Goal: Use online tool/utility: Utilize a website feature to perform a specific function

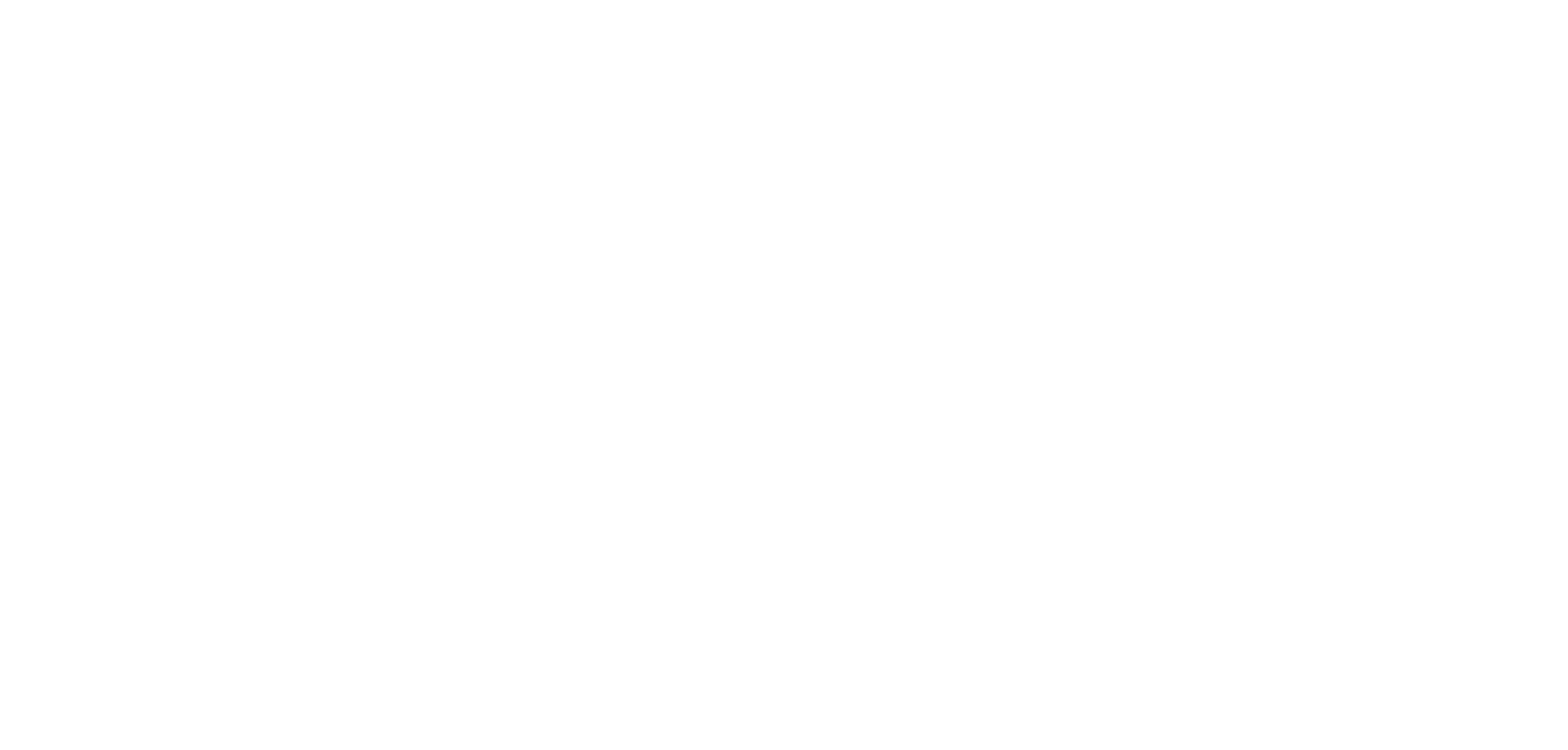
click at [383, 448] on body at bounding box center [784, 375] width 1568 height 750
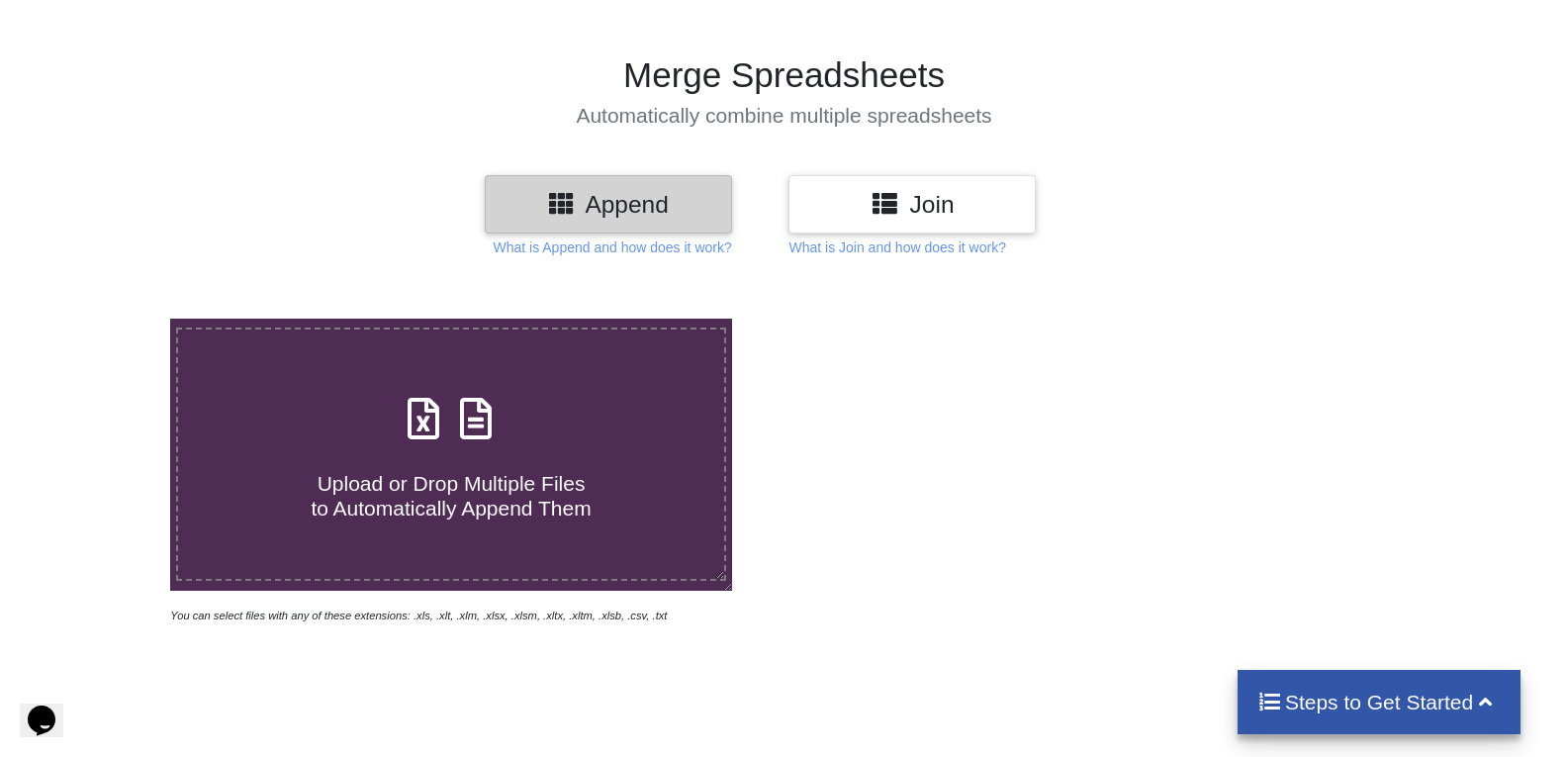
click at [435, 441] on span at bounding box center [451, 419] width 105 height 47
click at [109, 319] on input "Upload or Drop Multiple Files to Automatically Append Them" at bounding box center [109, 319] width 0 height 0
type input "C:\fakepath\Employee_Attendance_Sheet_Rajkot.xlsx"
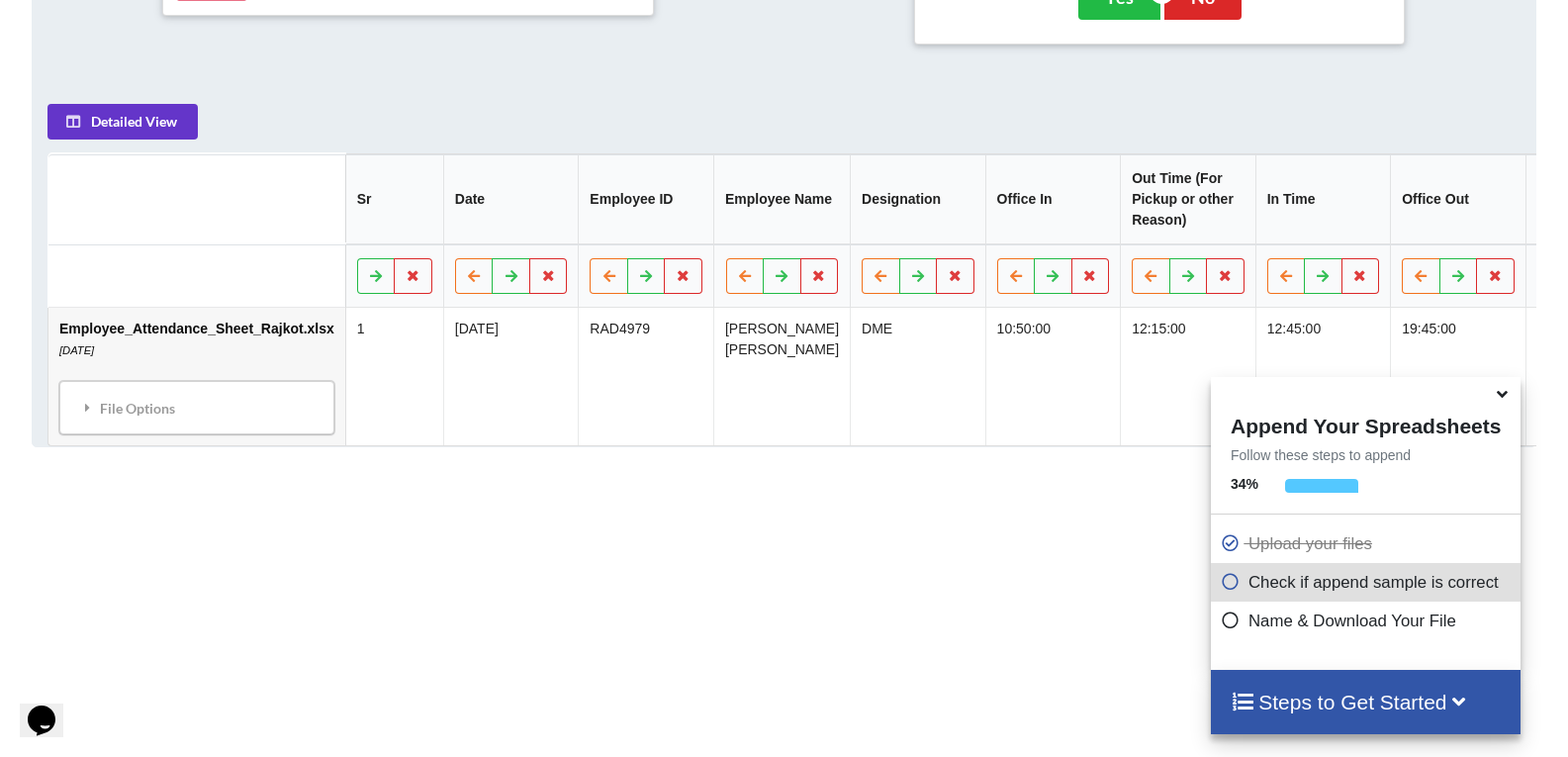
scroll to position [1023, 0]
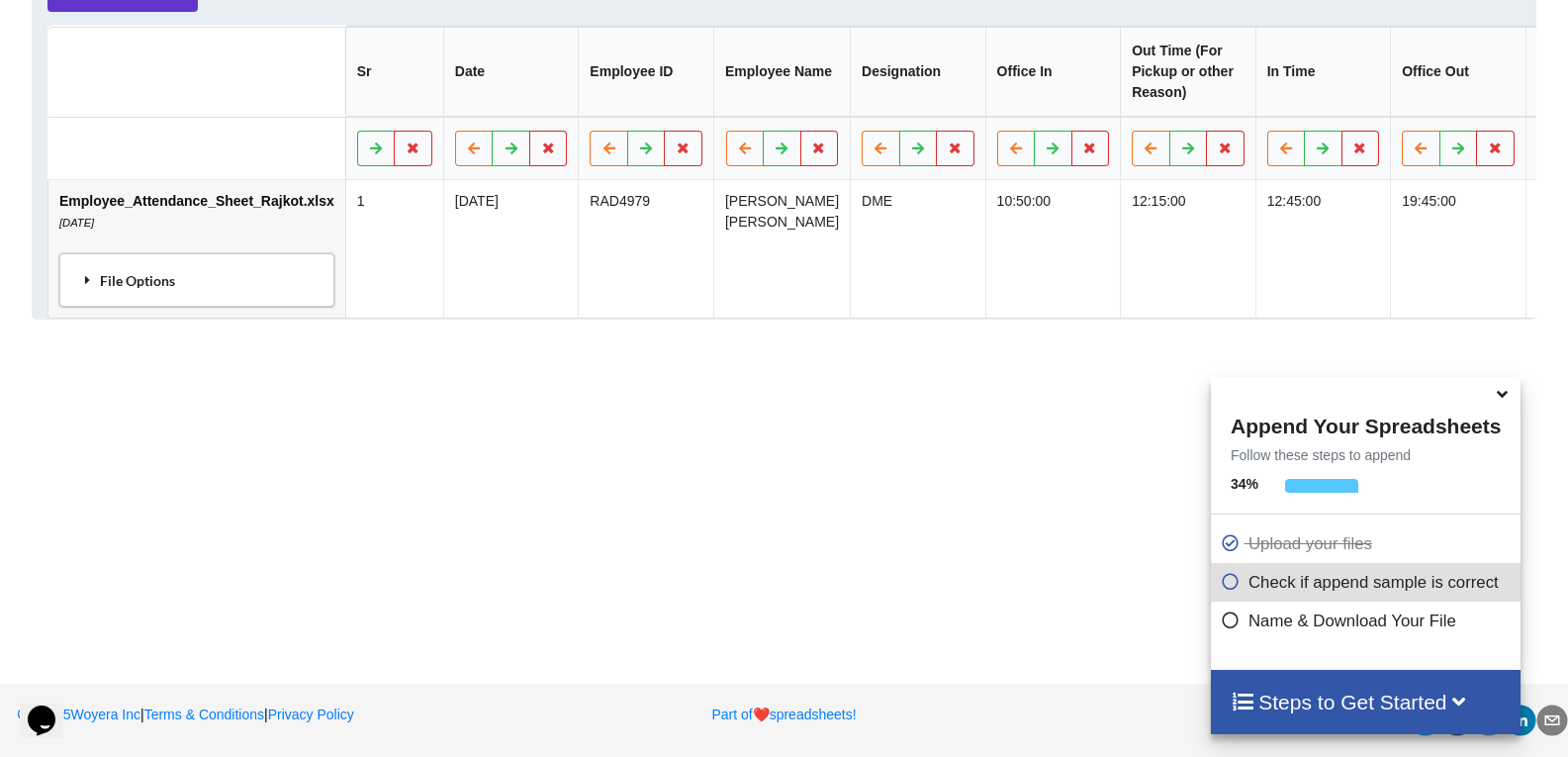
click at [172, 286] on div "File Options" at bounding box center [197, 280] width 263 height 42
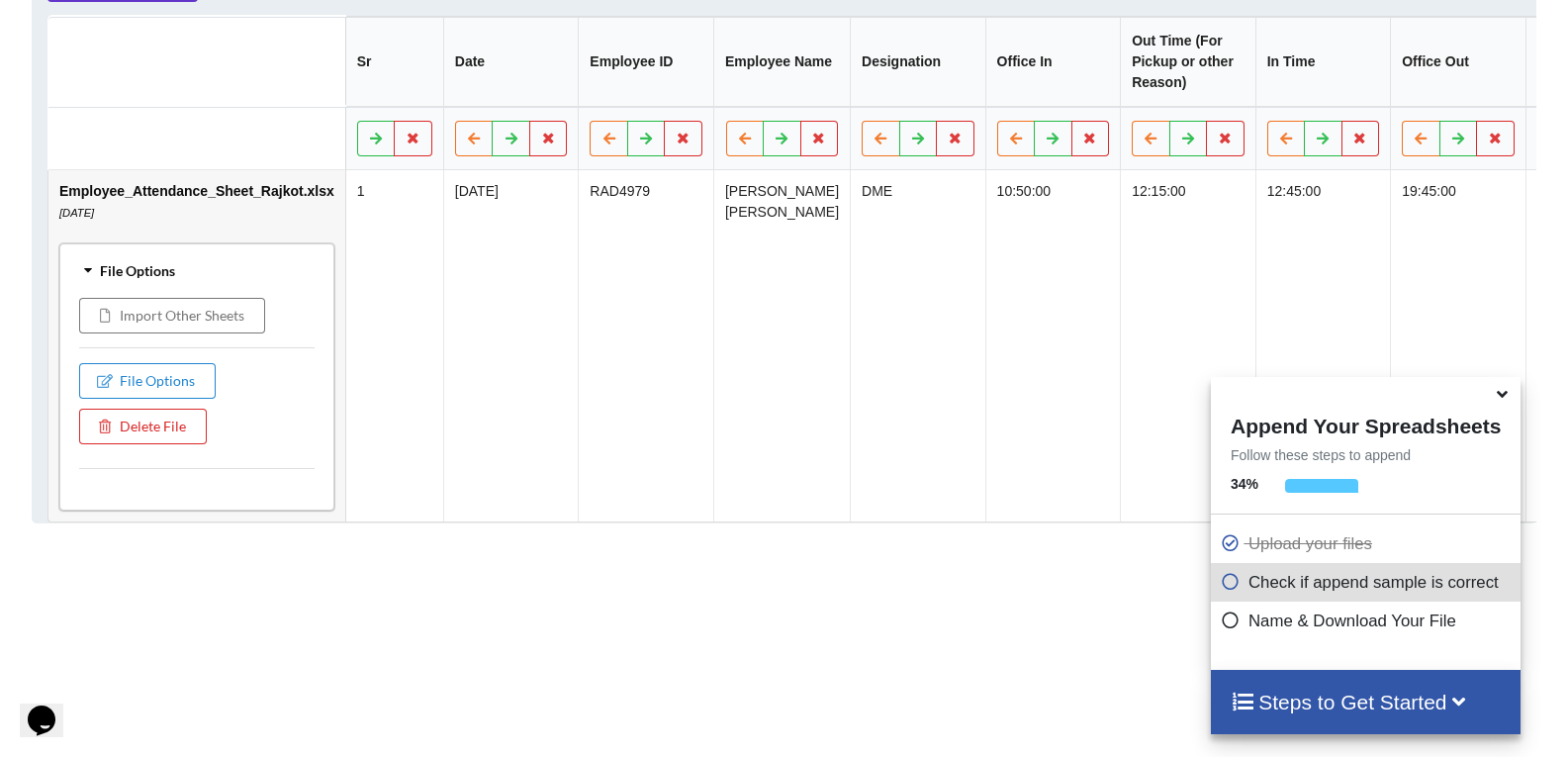
click at [172, 286] on div "File Options" at bounding box center [197, 270] width 263 height 42
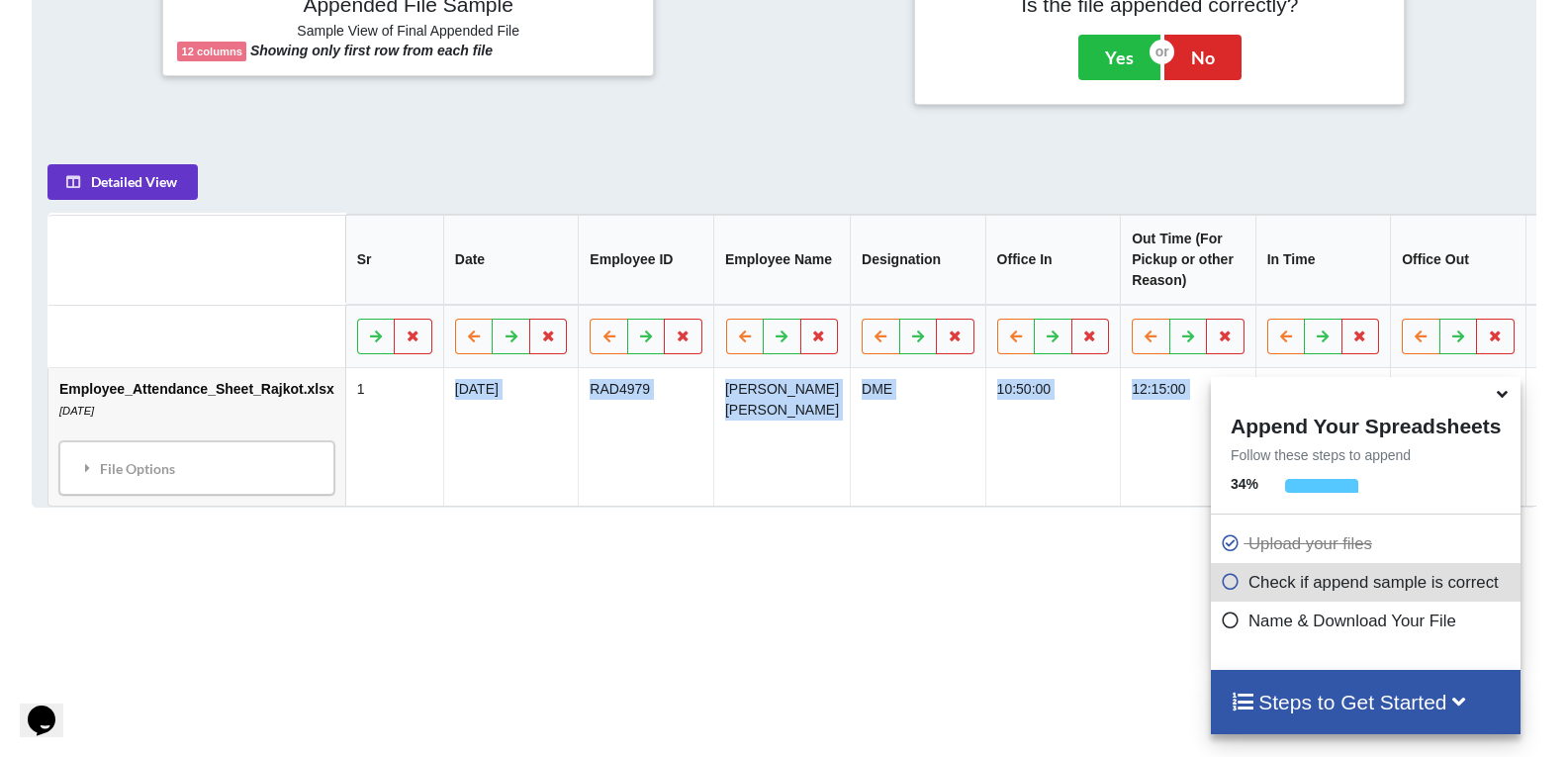
scroll to position [0, 345]
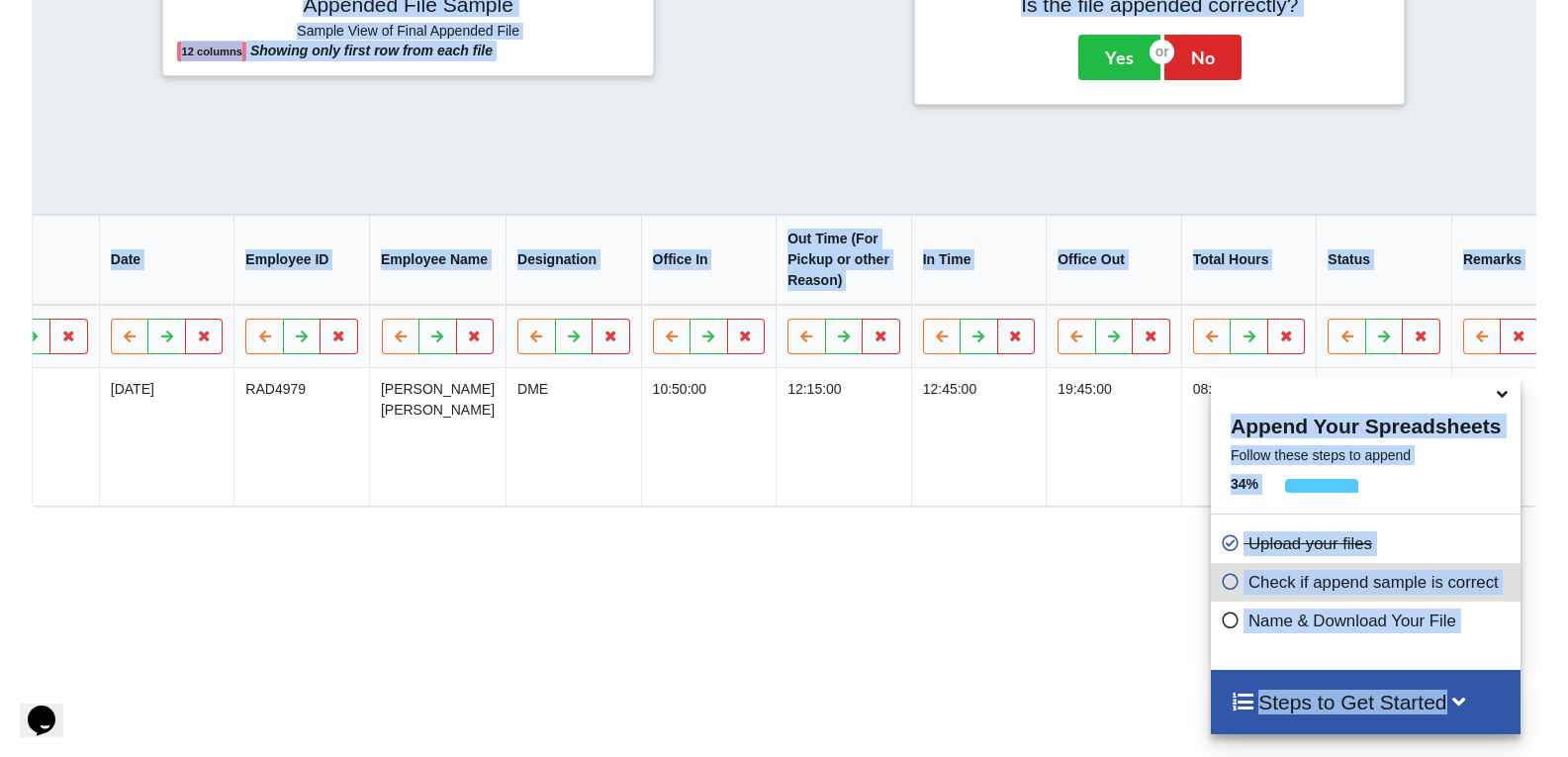
drag, startPoint x: 397, startPoint y: 409, endPoint x: 1311, endPoint y: 387, distance: 914.3
click at [1311, 387] on div "Add More Files to Automatically Append with Current You can select files with a…" at bounding box center [784, 191] width 1568 height 1278
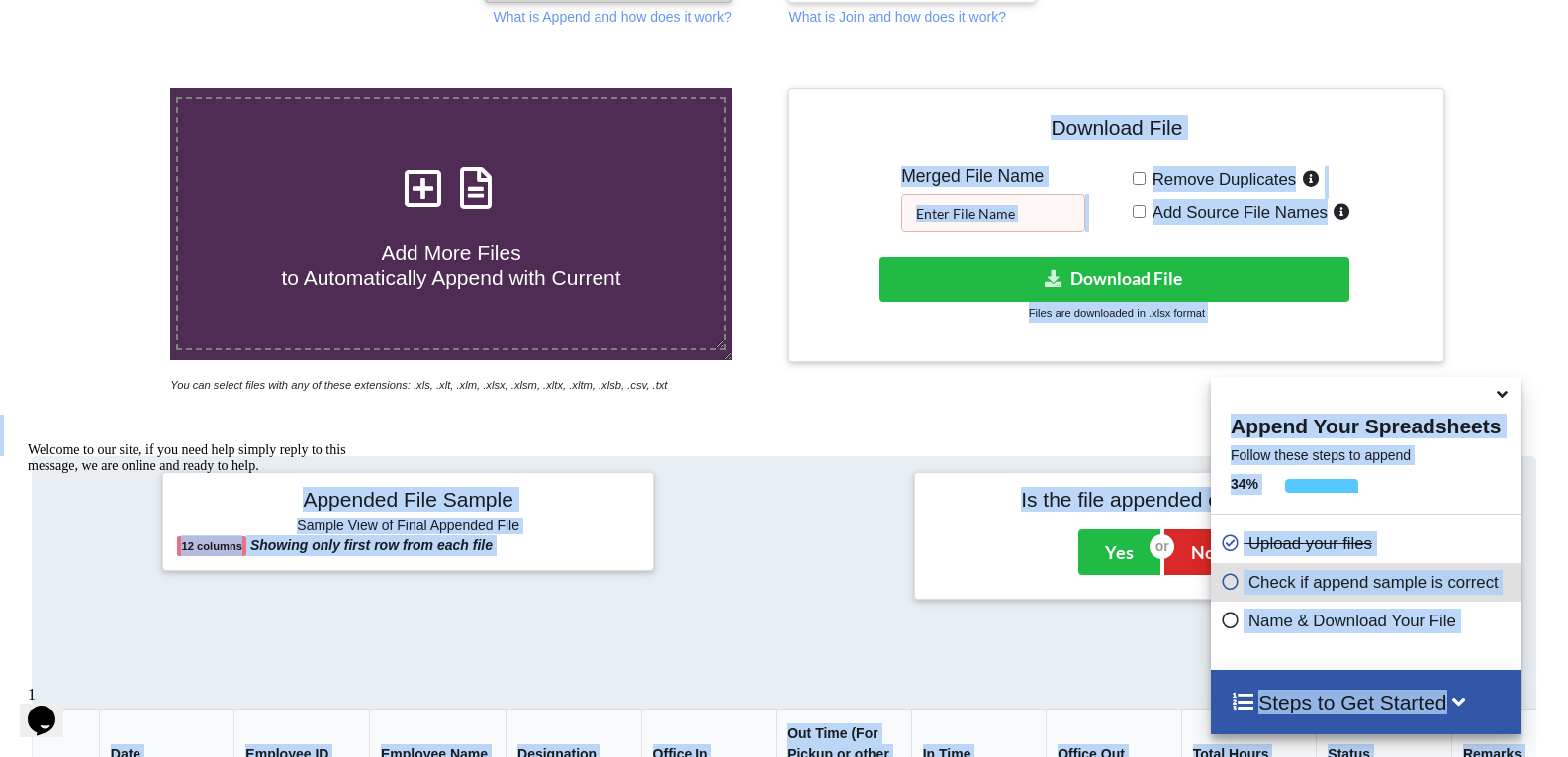
scroll to position [231, 0]
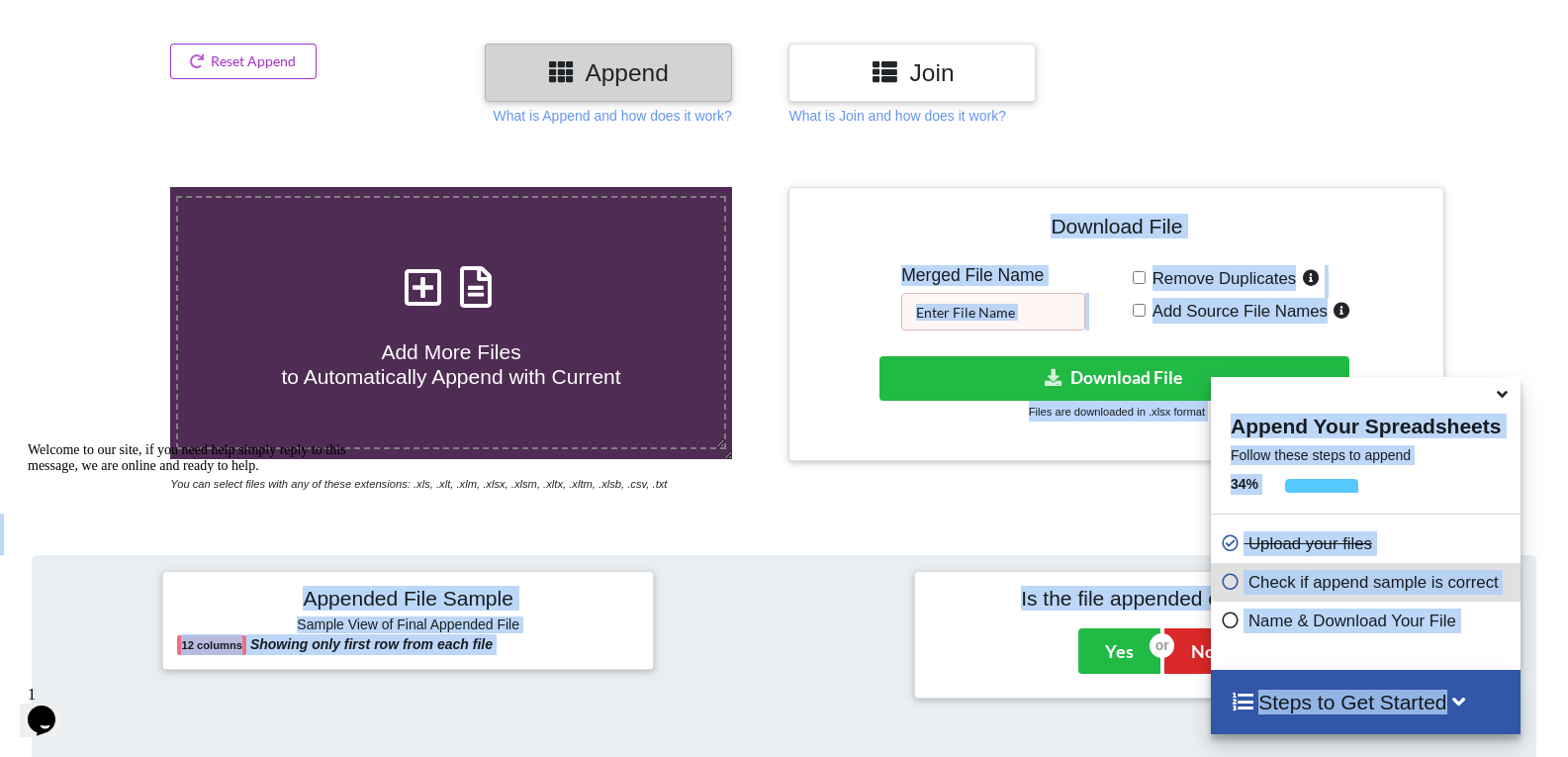
click at [806, 486] on div "Download File Merged File Name Remove Duplicates Add Source File Names Download…" at bounding box center [1116, 341] width 666 height 307
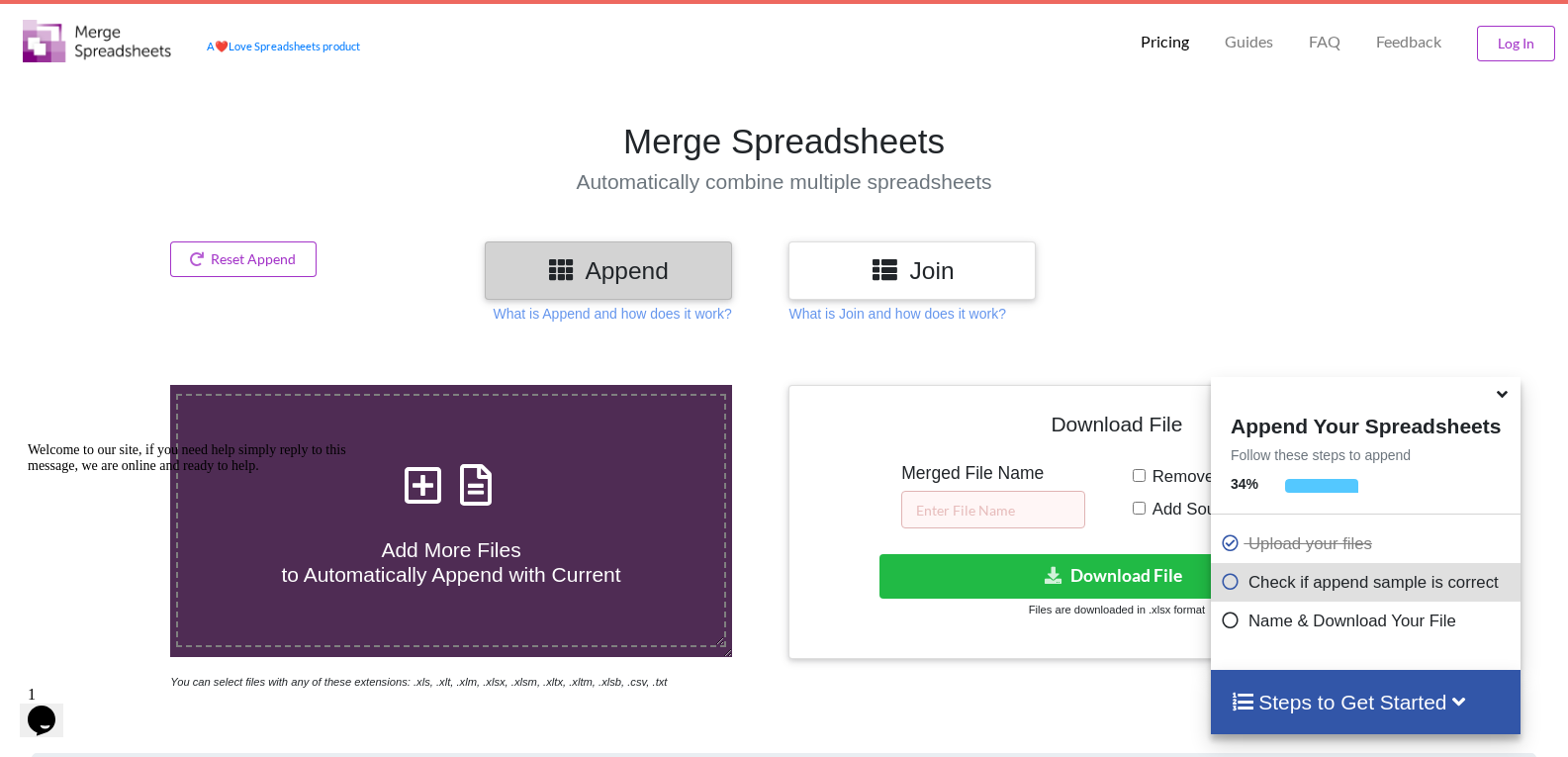
scroll to position [132, 0]
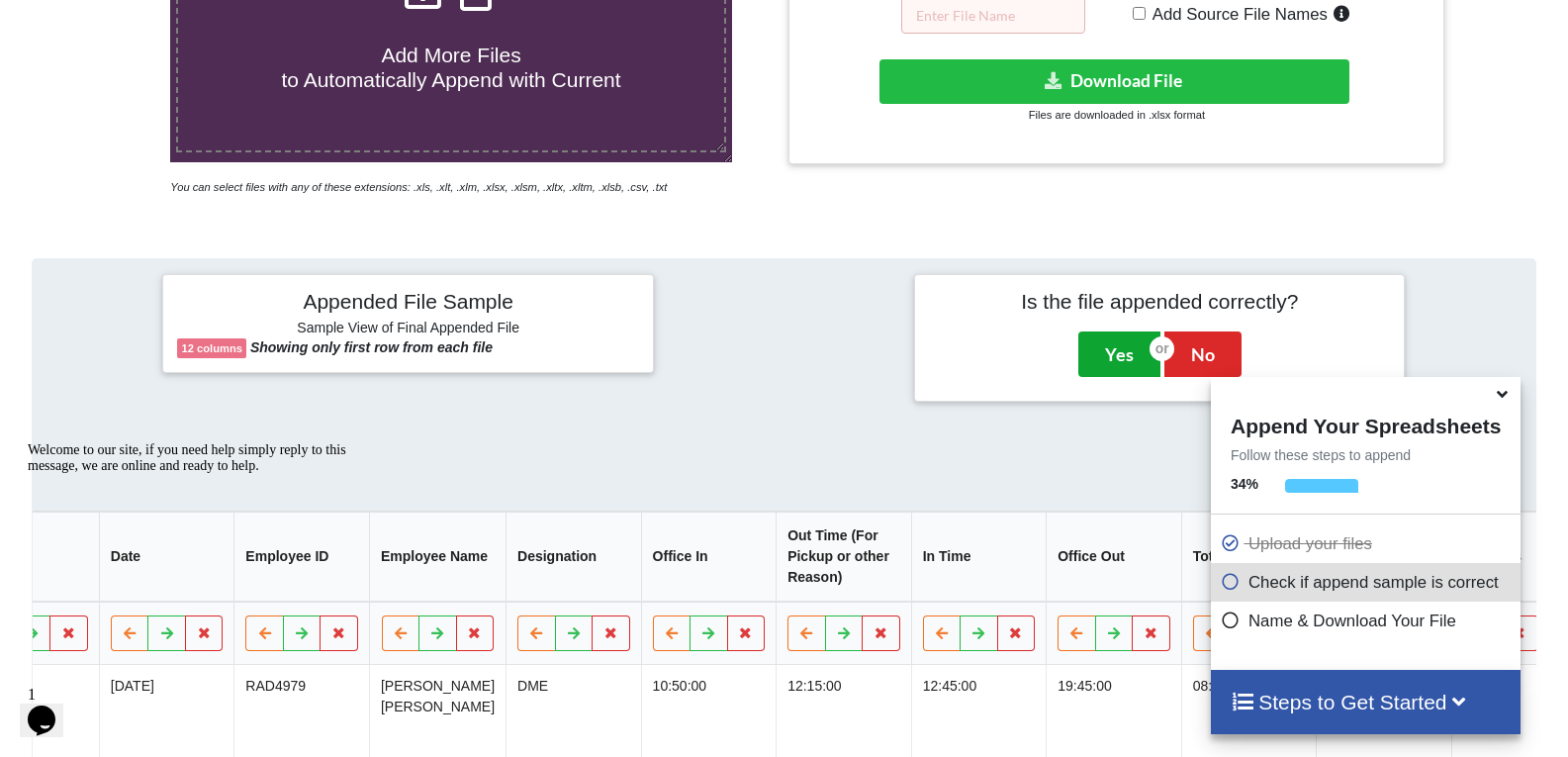
click at [1098, 335] on button "Yes" at bounding box center [1119, 355] width 82 height 46
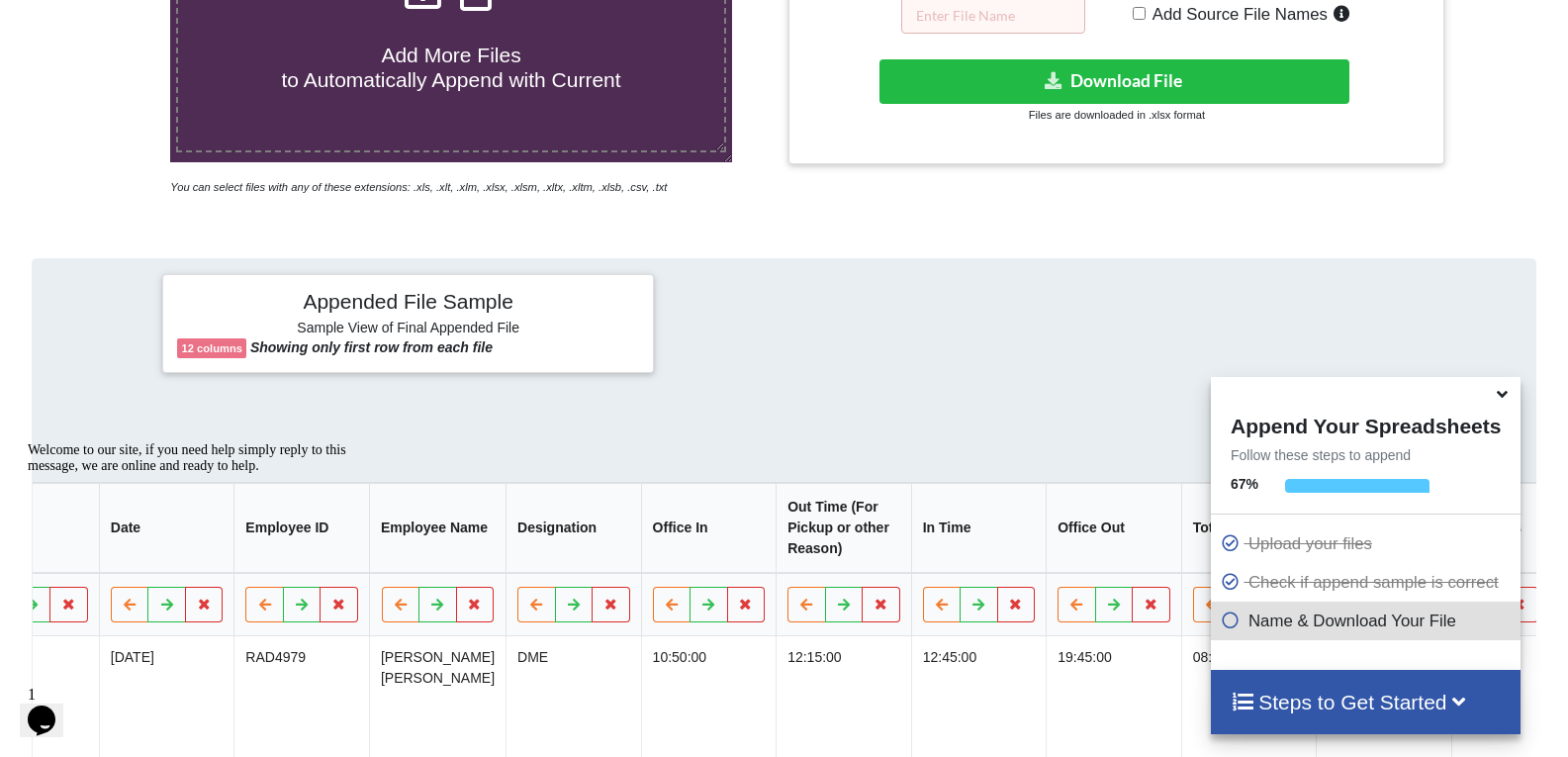
scroll to position [417, 0]
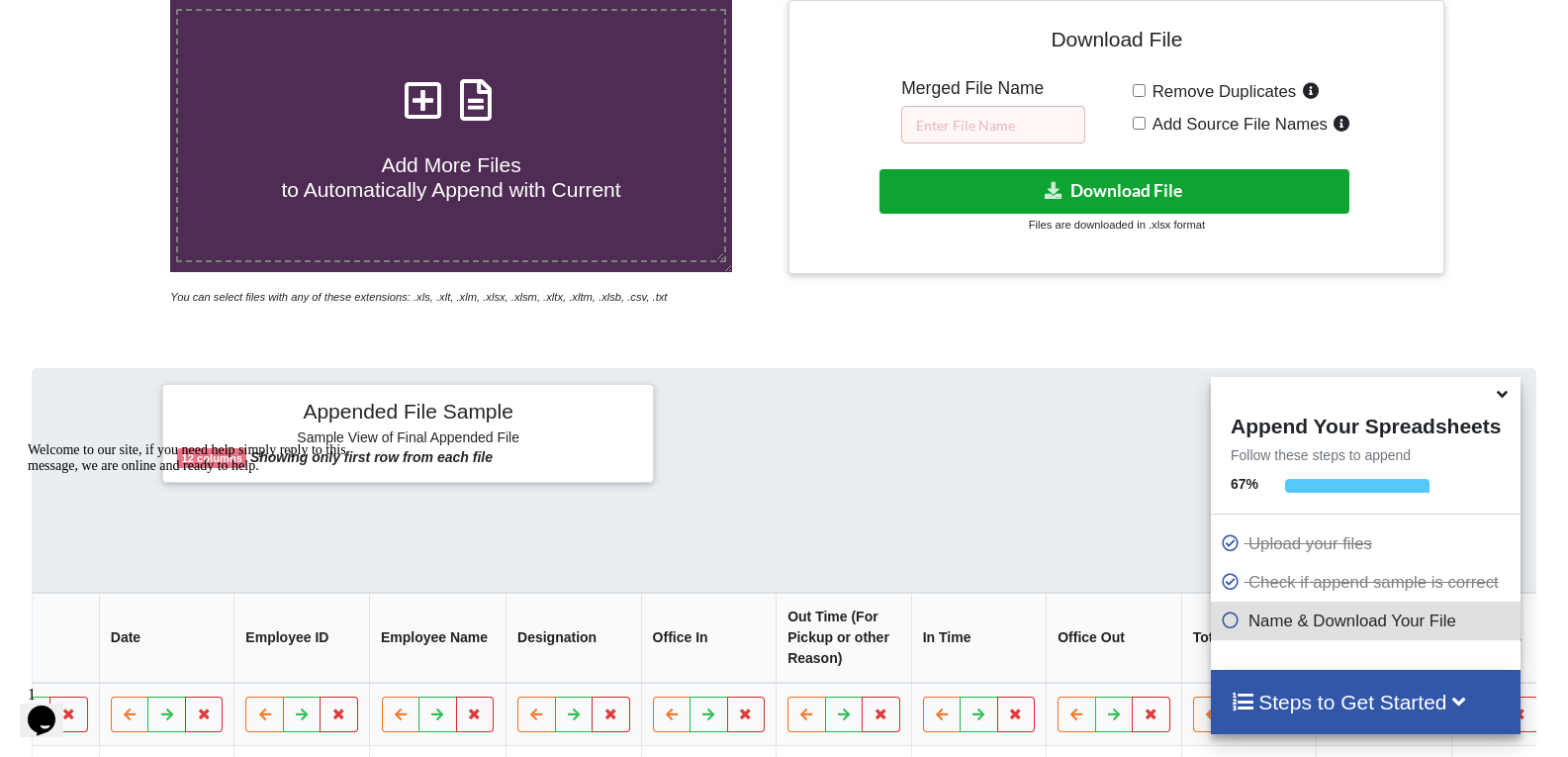
click at [975, 205] on button "Download File" at bounding box center [1114, 191] width 470 height 45
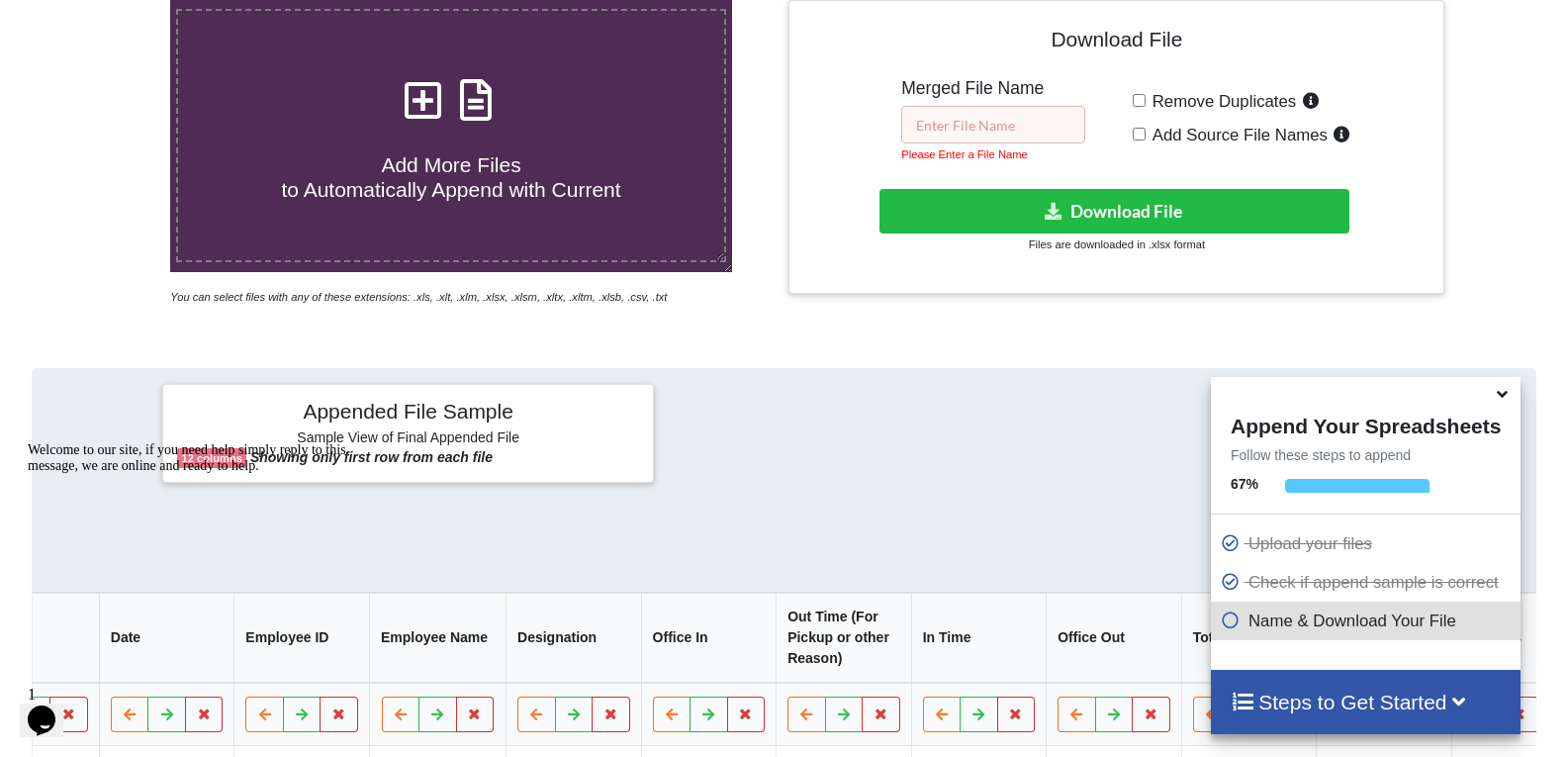
click at [971, 127] on input "text" at bounding box center [993, 125] width 184 height 38
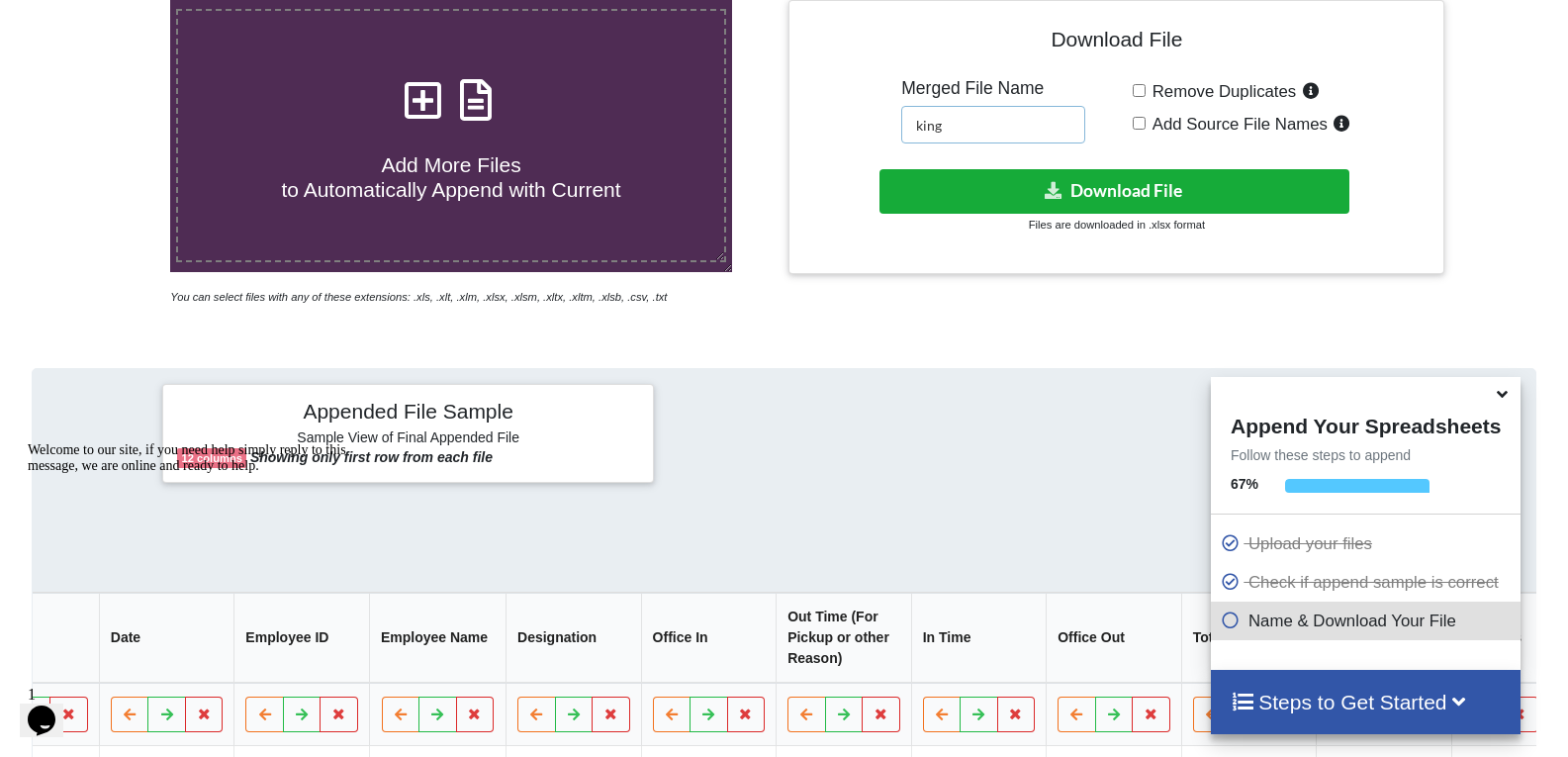
type input "king"
click at [931, 169] on button "Download File" at bounding box center [1114, 191] width 470 height 45
